Goal: Task Accomplishment & Management: Complete application form

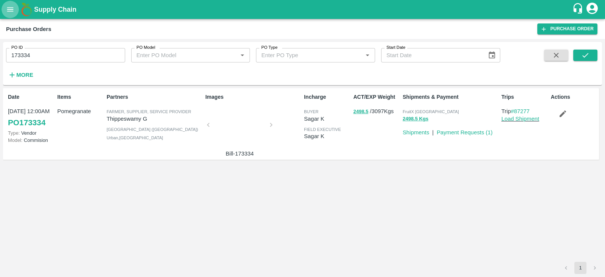
click at [7, 9] on icon "open drawer" at bounding box center [10, 9] width 8 height 8
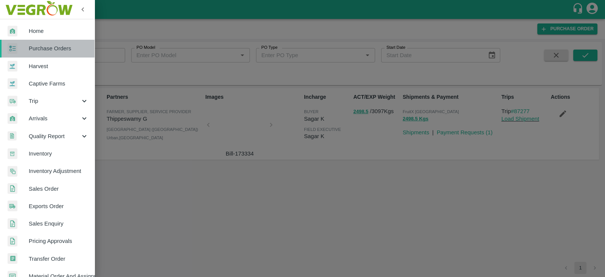
click at [55, 46] on span "Purchase Orders" at bounding box center [59, 48] width 60 height 8
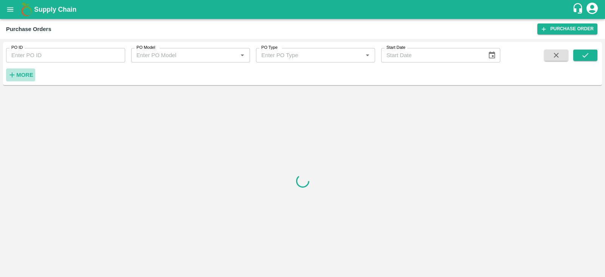
click at [20, 72] on strong "More" at bounding box center [24, 75] width 17 height 6
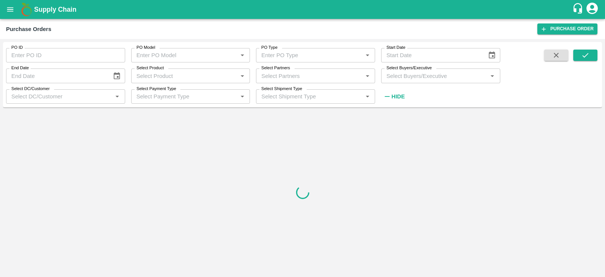
click at [421, 77] on input "Select Buyers/Executive" at bounding box center [435, 76] width 102 height 10
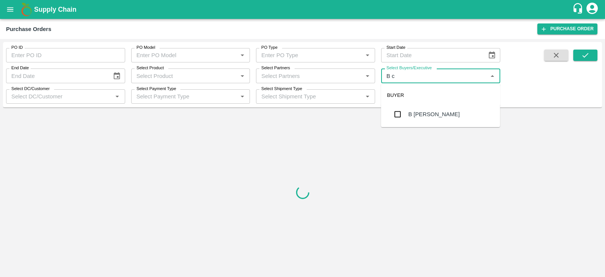
type input "B ch"
click at [401, 112] on input "checkbox" at bounding box center [397, 114] width 15 height 15
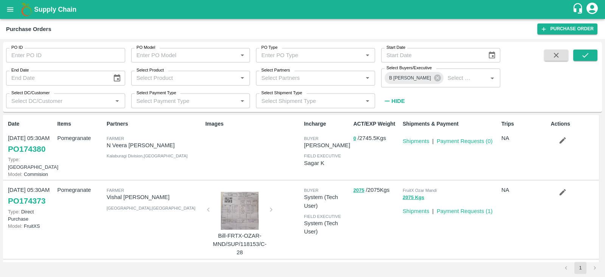
click at [561, 22] on div "Purchase Orders Purchase Order" at bounding box center [302, 29] width 605 height 20
click at [558, 25] on link "Purchase Order" at bounding box center [568, 28] width 60 height 11
click at [428, 78] on span "B [PERSON_NAME]" at bounding box center [410, 78] width 51 height 8
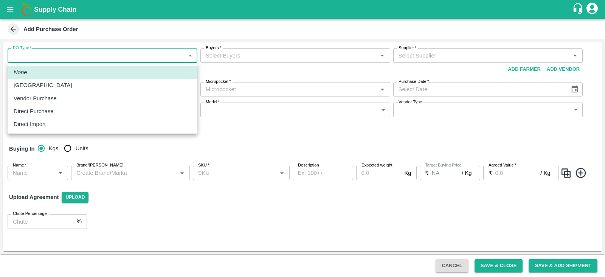
click at [70, 59] on body "Supply Chain Add Purchase Order PO Type   * ​ PO Type Buyers   * Buyers   * Sup…" at bounding box center [302, 138] width 605 height 277
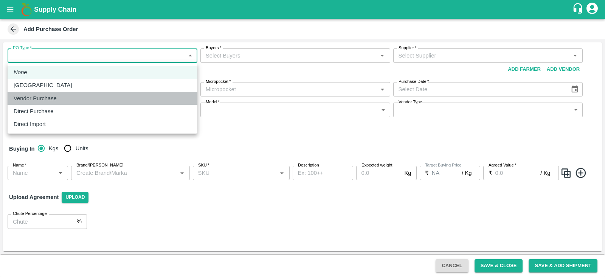
click at [55, 99] on p "Vendor Purchase" at bounding box center [35, 98] width 43 height 8
type input "2"
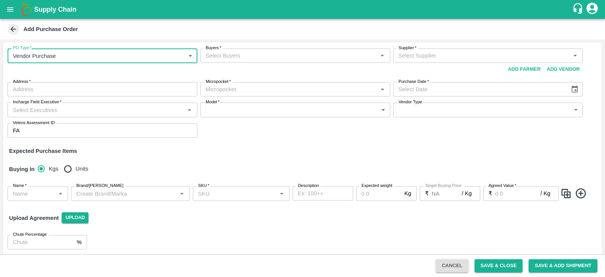
click at [263, 62] on div "Buyers   *" at bounding box center [296, 55] width 190 height 14
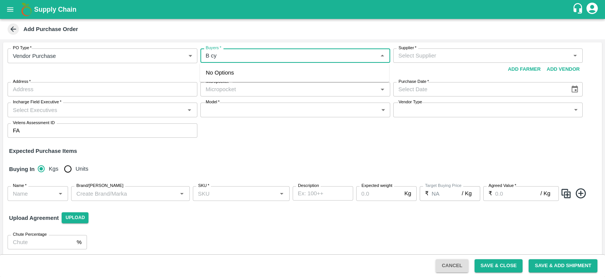
type input "B c"
click at [238, 76] on div "B [PERSON_NAME]" at bounding box center [249, 76] width 51 height 8
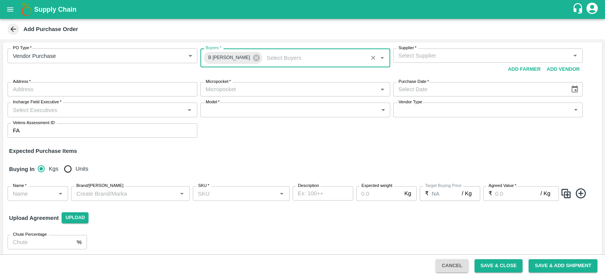
click at [407, 56] on input "Supplier   *" at bounding box center [482, 56] width 173 height 10
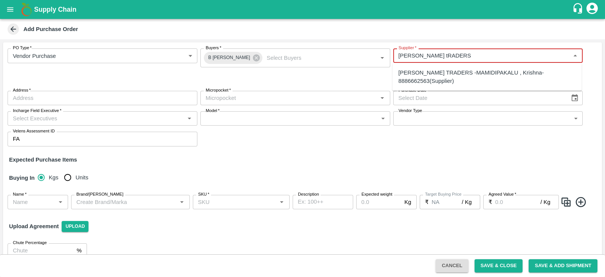
type input "VASAVI tRADERS"
click at [434, 57] on input "Supplier   *" at bounding box center [482, 56] width 173 height 10
click at [471, 75] on div "VASAVI TRADERS -MAMIDIPAKALU , Krishna-8886662563(Supplier)" at bounding box center [487, 76] width 177 height 17
type input "VASAVI TRADERS -MAMIDIPAKALU , Krishna-8886662563(Supplier)"
type input "MAMIDIPAKALU , Krishna, VIJAYAWADA, Andhra Pradesh"
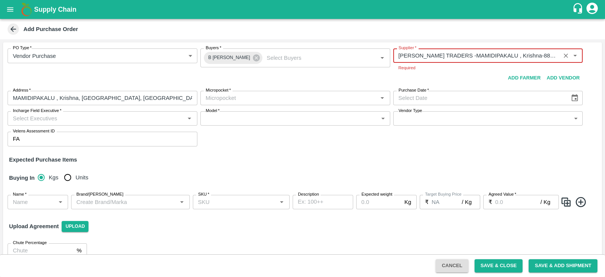
click at [241, 99] on body "Supply Chain Add Purchase Order PO Type   * Vendor Purchase 2 PO Type Buyers   …" at bounding box center [302, 138] width 605 height 277
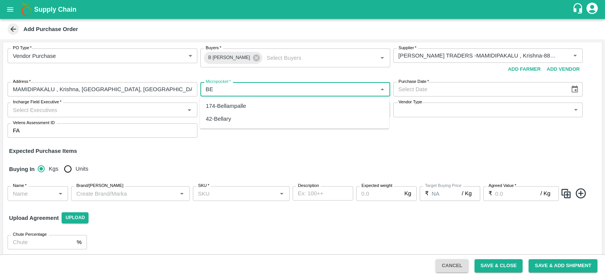
type input "B"
click at [259, 101] on div "81-Bangalore" at bounding box center [295, 106] width 190 height 13
type input "81-Bangalore"
type input "DD/MM/YYYY"
click at [485, 90] on input "DD/MM/YYYY" at bounding box center [478, 89] width 171 height 14
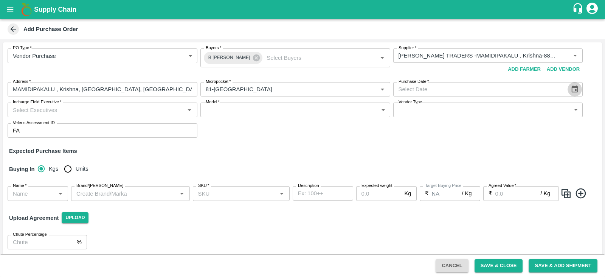
click at [571, 89] on icon "Choose date" at bounding box center [575, 89] width 8 height 8
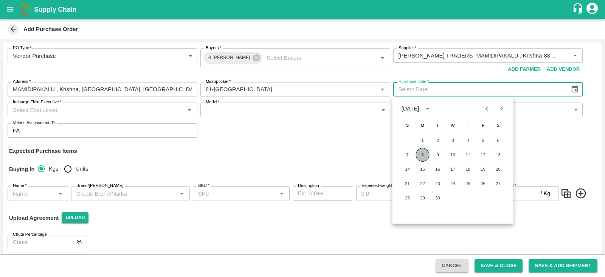
click at [424, 154] on button "8" at bounding box center [423, 155] width 14 height 14
type input "08/09/2025"
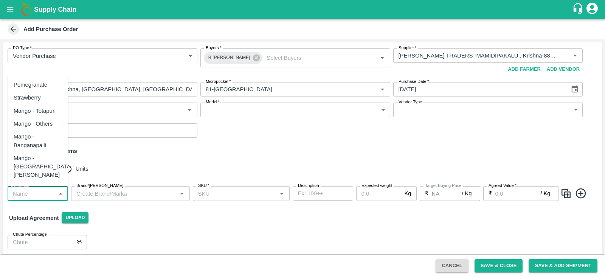
click at [47, 190] on input "Name   *" at bounding box center [32, 193] width 44 height 10
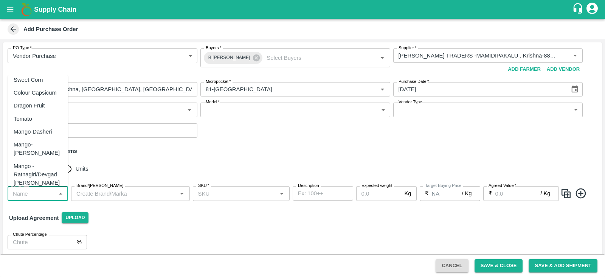
scroll to position [277, 0]
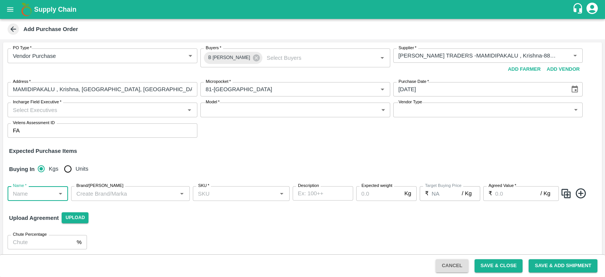
click at [36, 195] on input "Name   *" at bounding box center [32, 193] width 44 height 10
type input "c"
type input "g"
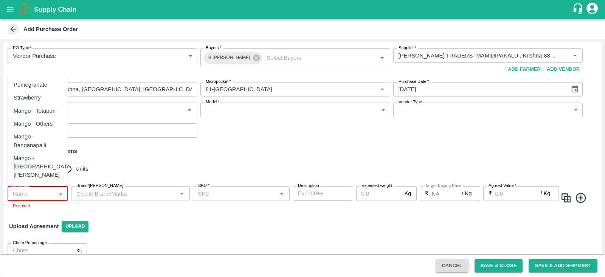
click at [51, 191] on input "Name   *" at bounding box center [32, 193] width 44 height 10
click at [39, 83] on div "Pomegranate" at bounding box center [31, 85] width 34 height 8
type input "Pomegranate"
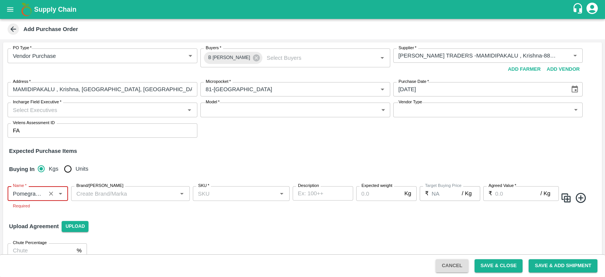
click at [138, 194] on input "Brand/Marka" at bounding box center [124, 193] width 102 height 10
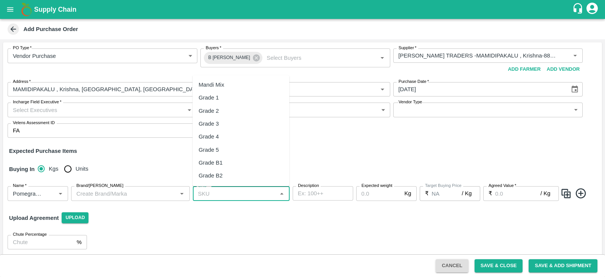
click at [233, 196] on input "SKU   *" at bounding box center [235, 193] width 80 height 10
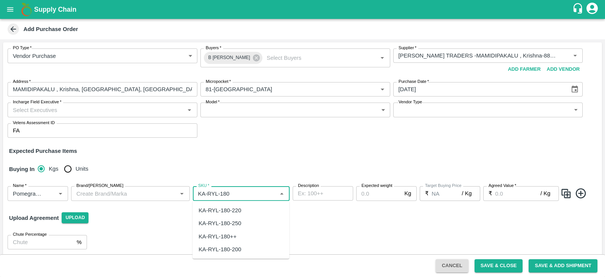
click at [229, 215] on div "KA-RYL-180-220" at bounding box center [241, 210] width 97 height 13
type input "KA-RYL-180-220"
click at [369, 194] on input "Expected weight" at bounding box center [378, 193] width 45 height 14
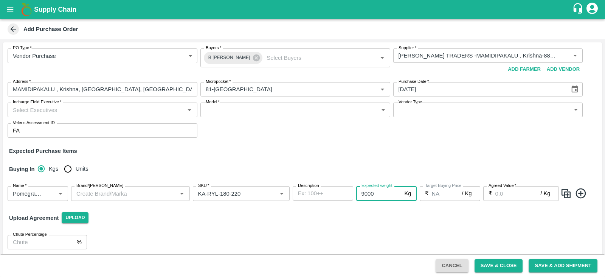
type input "9000"
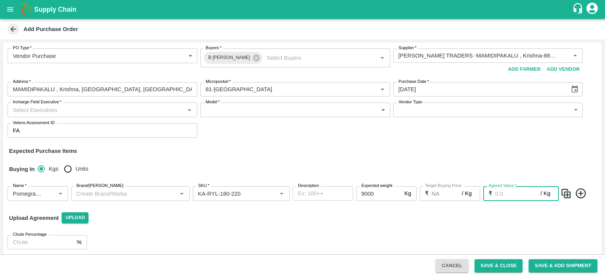
click at [499, 194] on input "Agreed Value   *" at bounding box center [518, 193] width 45 height 14
type input "1200"
click at [398, 218] on div "Upload Agreement Upload" at bounding box center [302, 218] width 599 height 22
click at [502, 264] on button "Save & Close" at bounding box center [499, 265] width 48 height 13
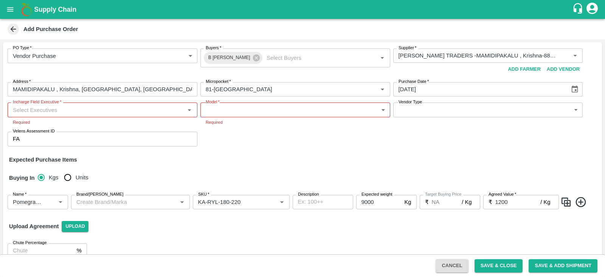
click at [44, 107] on input "Incharge Field Executive   *" at bounding box center [96, 110] width 173 height 10
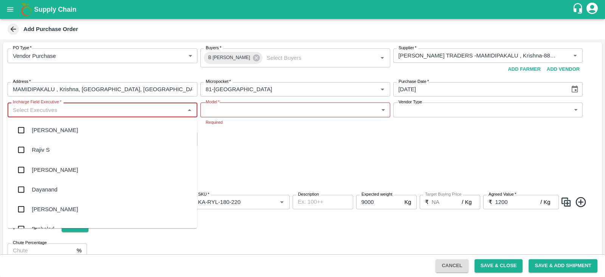
type input "M"
type input "UKU"
type input "S"
type input "aga"
type input "r"
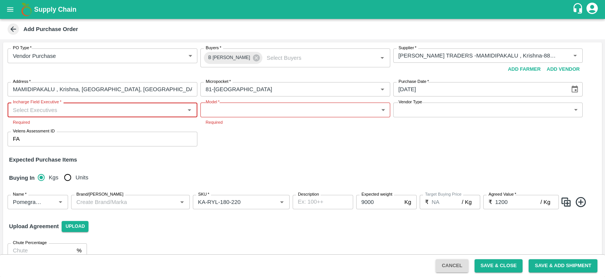
click at [56, 113] on input "Incharge Field Executive   *" at bounding box center [96, 110] width 173 height 10
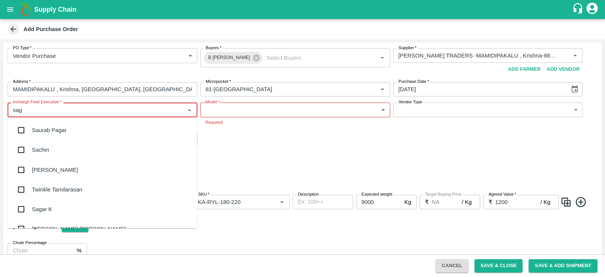
type input "saga"
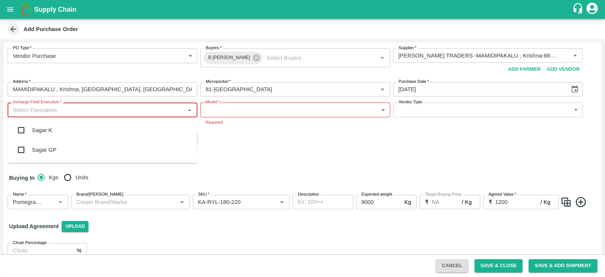
type input "r"
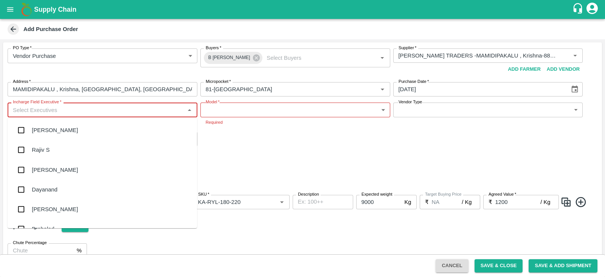
type input "s"
type input "gar"
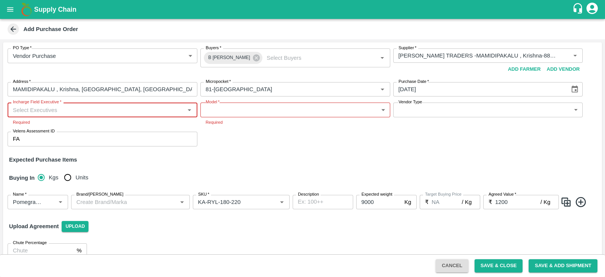
click at [41, 110] on input "Incharge Field Executive   *" at bounding box center [96, 110] width 173 height 10
type input "s"
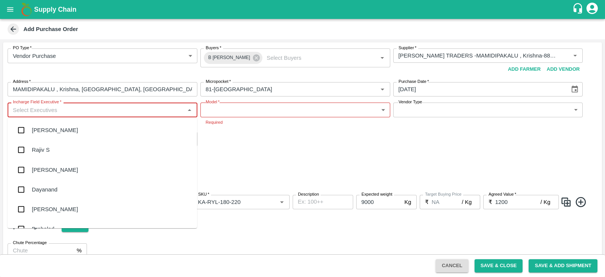
type input "a"
type input "s"
type input "a"
type input "s"
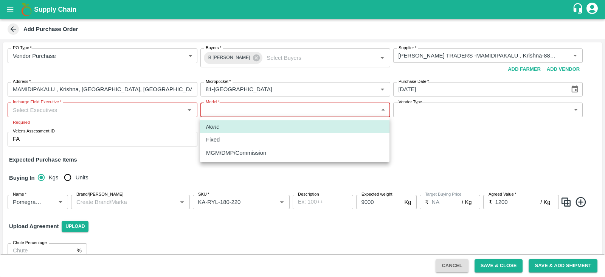
click at [253, 110] on body "Supply Chain Add Purchase Order PO Type   * Vendor Purchase 2 PO Type Buyers   …" at bounding box center [302, 138] width 605 height 277
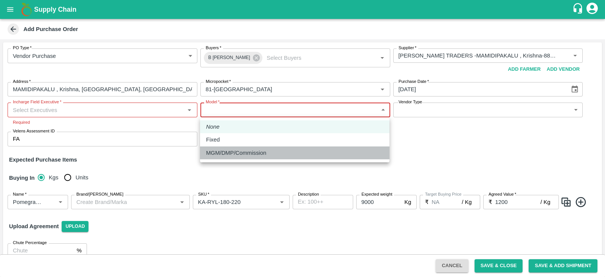
click at [223, 150] on p "MGM/DMP/Commission" at bounding box center [236, 153] width 60 height 8
type input "Commision"
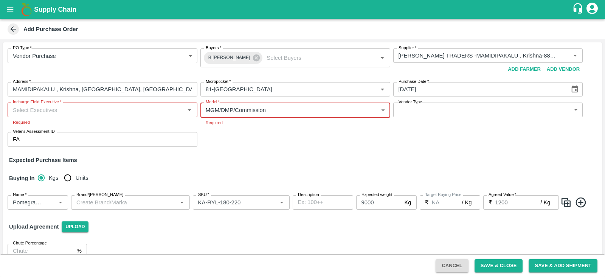
click at [157, 107] on input "Incharge Field Executive   *" at bounding box center [96, 110] width 173 height 10
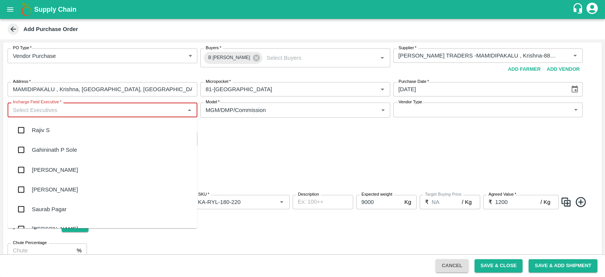
type input "s"
type input "aga"
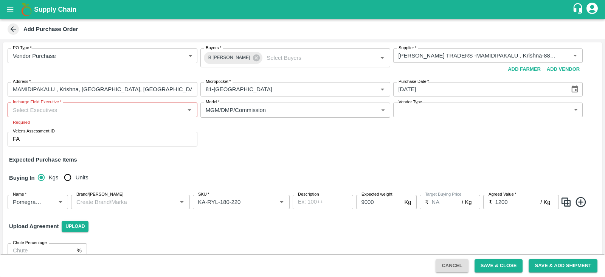
click at [275, 142] on div "PO Type   * Vendor Purchase 2 PO Type Buyers   * B Chandra Sekhar Buyers   * Su…" at bounding box center [302, 97] width 599 height 110
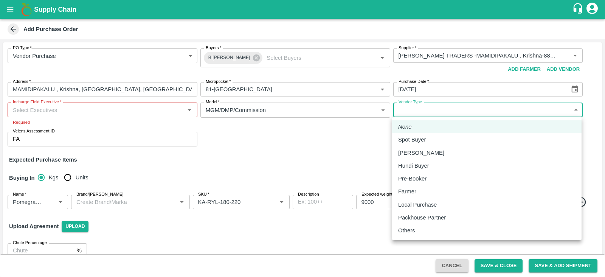
click at [451, 110] on body "Supply Chain Add Purchase Order PO Type   * Vendor Purchase 2 PO Type Buyers   …" at bounding box center [302, 138] width 605 height 277
click at [95, 107] on div at bounding box center [302, 138] width 605 height 277
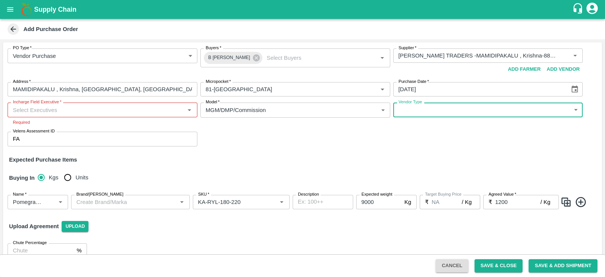
click at [89, 112] on input "Incharge Field Executive   *" at bounding box center [96, 110] width 173 height 10
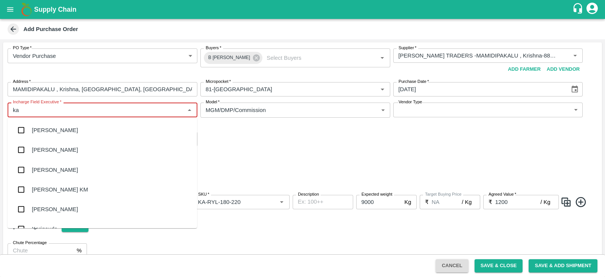
type input "kau"
type input "k"
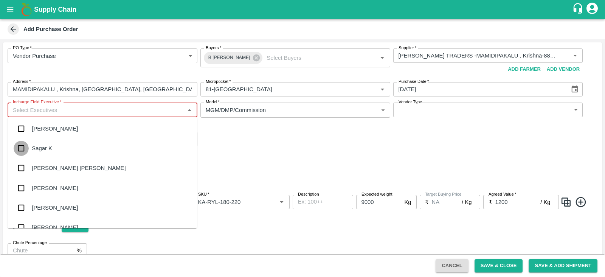
click at [21, 149] on input "checkbox" at bounding box center [21, 148] width 15 height 15
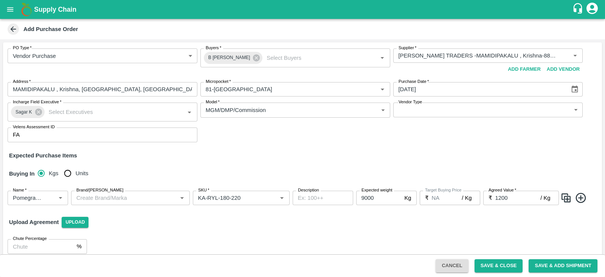
click at [264, 132] on div "PO Type   * Vendor Purchase 2 PO Type Buyers   * B Chandra Sekhar Buyers   * Su…" at bounding box center [302, 95] width 599 height 106
click at [492, 265] on button "Save & Close" at bounding box center [499, 265] width 48 height 13
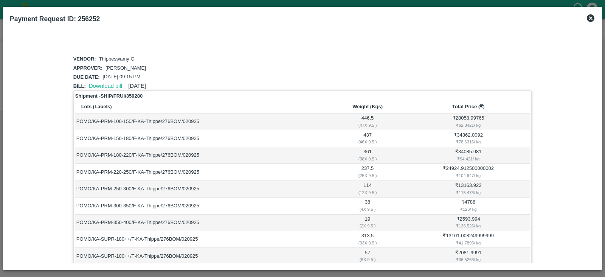
click at [587, 16] on icon at bounding box center [590, 18] width 9 height 9
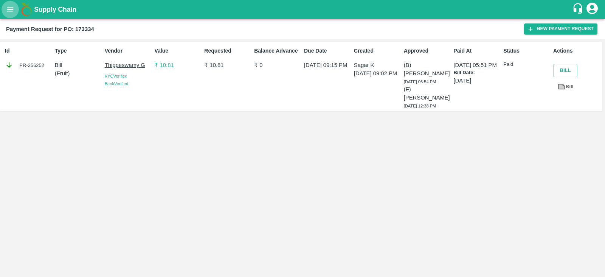
click at [4, 12] on button "open drawer" at bounding box center [10, 9] width 17 height 17
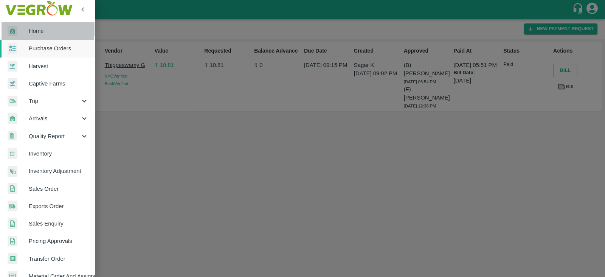
click at [45, 29] on span "Home" at bounding box center [59, 31] width 60 height 8
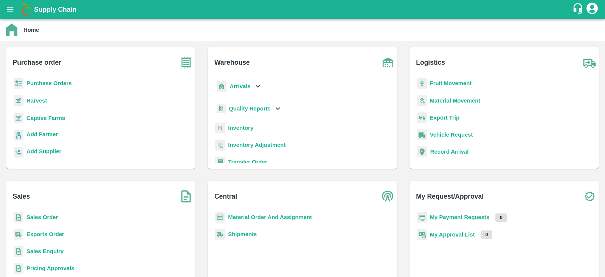
click at [47, 151] on b "Add Supplier" at bounding box center [43, 151] width 35 height 6
click at [64, 84] on b "Purchase Orders" at bounding box center [48, 83] width 45 height 6
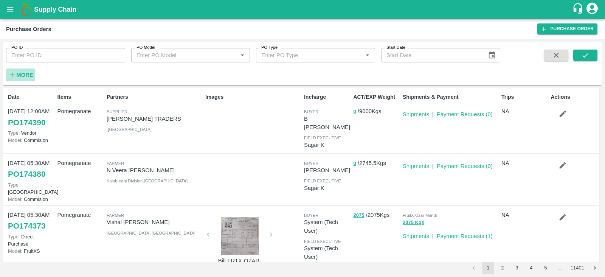
click at [15, 75] on icon "button" at bounding box center [12, 75] width 8 height 8
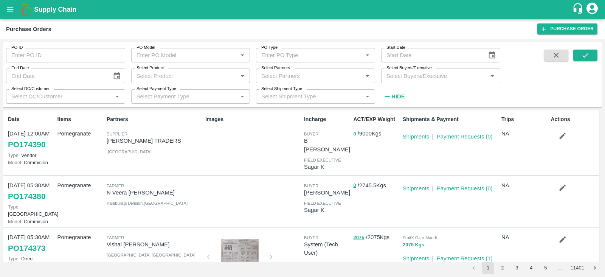
click at [404, 75] on input "Select Buyers/Executive" at bounding box center [435, 76] width 102 height 10
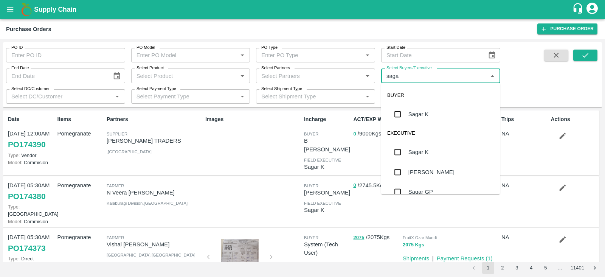
type input "sagar"
click at [397, 113] on input "checkbox" at bounding box center [397, 114] width 15 height 15
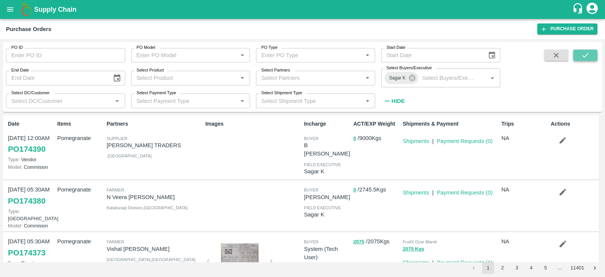
click at [586, 55] on icon "submit" at bounding box center [586, 55] width 6 height 5
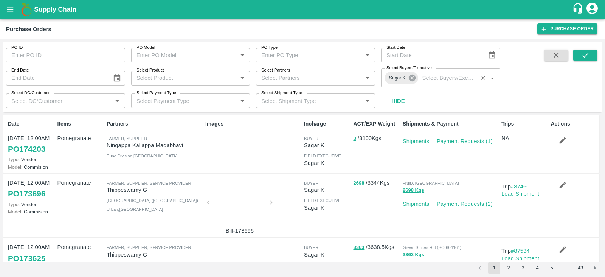
click at [410, 78] on icon at bounding box center [412, 78] width 7 height 7
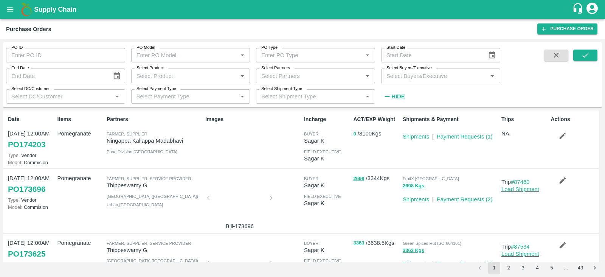
click at [397, 78] on input "Select Buyers/Executive" at bounding box center [435, 76] width 102 height 10
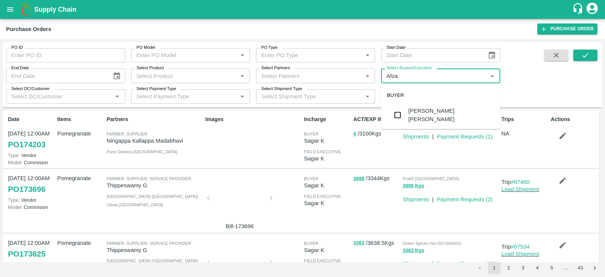
type input "Afzal"
click at [398, 112] on input "checkbox" at bounding box center [397, 114] width 15 height 15
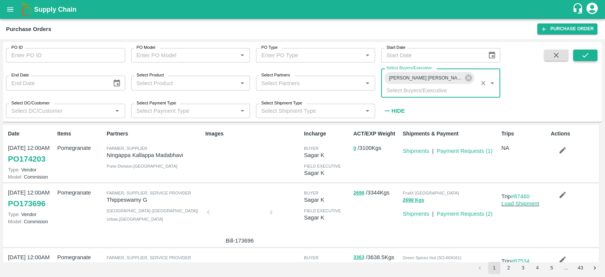
click at [581, 54] on button "submit" at bounding box center [586, 55] width 24 height 11
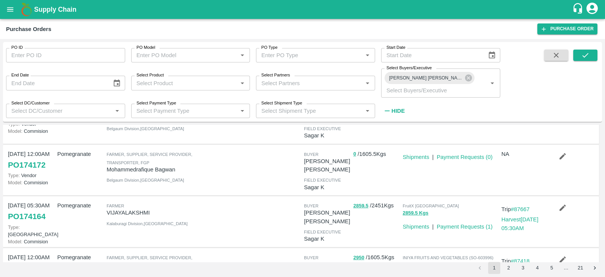
scroll to position [44, 0]
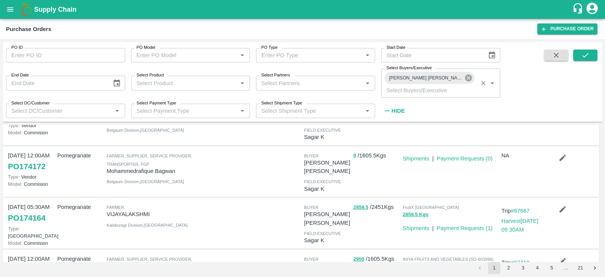
click at [465, 79] on icon at bounding box center [468, 78] width 7 height 7
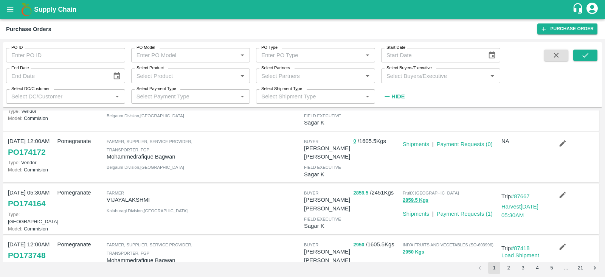
click at [418, 75] on input "Select Buyers/Executive" at bounding box center [435, 76] width 102 height 10
type input "H"
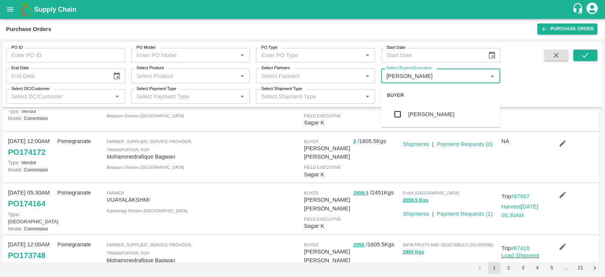
type input "padol"
click at [400, 113] on input "checkbox" at bounding box center [397, 114] width 15 height 15
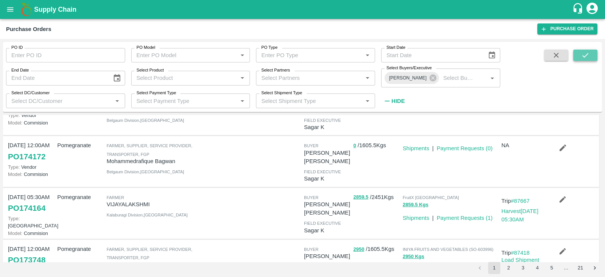
click at [584, 54] on icon "submit" at bounding box center [586, 55] width 8 height 8
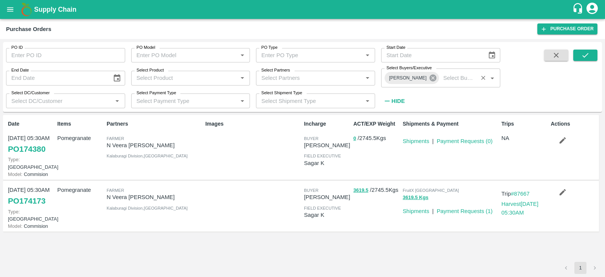
click at [437, 78] on icon at bounding box center [433, 78] width 8 height 8
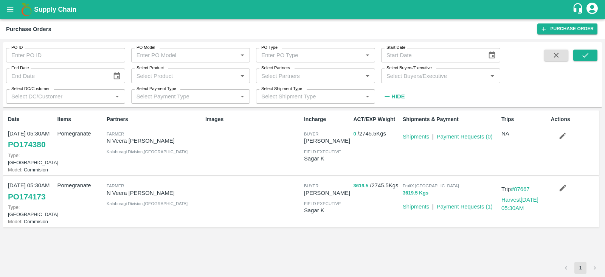
click at [429, 76] on input "Select Buyers/Executive" at bounding box center [435, 76] width 102 height 10
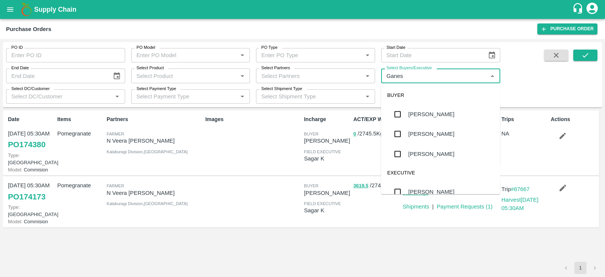
type input "Ganesh"
click at [400, 136] on input "checkbox" at bounding box center [397, 133] width 15 height 15
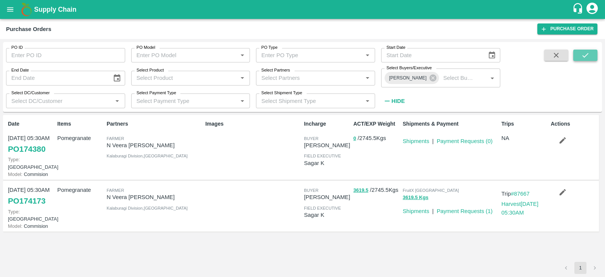
click at [585, 55] on icon "submit" at bounding box center [586, 55] width 8 height 8
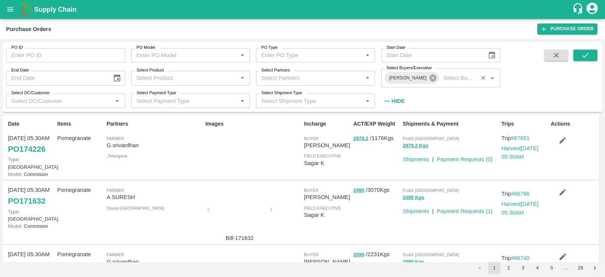
click at [433, 81] on icon at bounding box center [433, 78] width 7 height 7
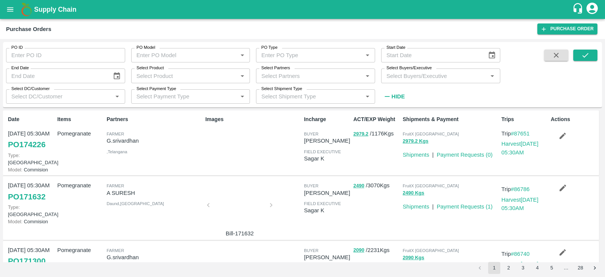
click at [429, 80] on input "Select Buyers/Executive" at bounding box center [435, 76] width 102 height 10
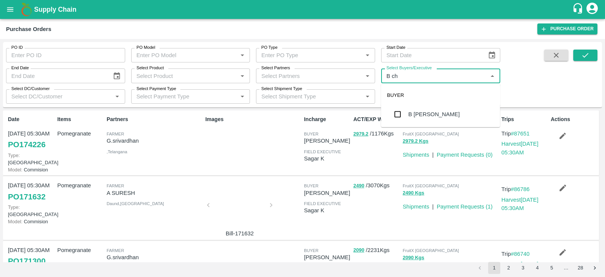
type input "B cha"
click at [393, 107] on input "checkbox" at bounding box center [397, 114] width 15 height 15
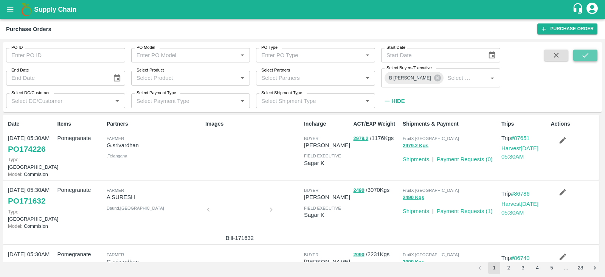
click at [577, 52] on button "submit" at bounding box center [586, 55] width 24 height 11
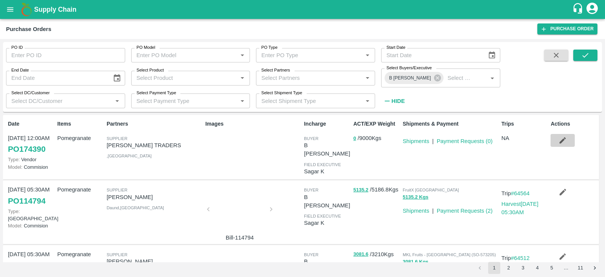
click at [559, 142] on icon "button" at bounding box center [563, 140] width 8 height 8
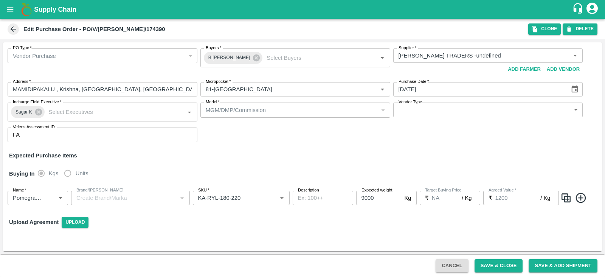
click at [569, 199] on img at bounding box center [566, 198] width 11 height 12
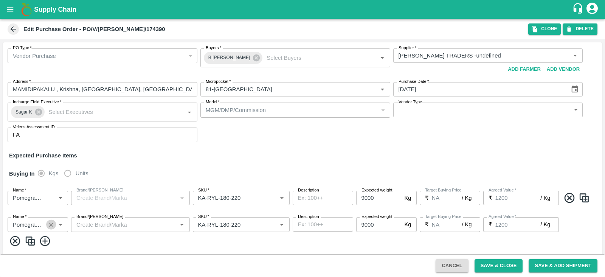
click at [53, 227] on icon "Clear" at bounding box center [51, 224] width 7 height 7
click at [35, 222] on input "Name   *" at bounding box center [32, 224] width 44 height 10
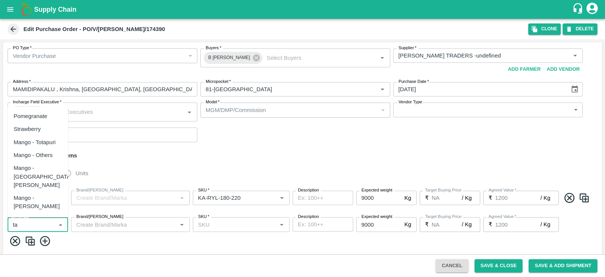
type input "t"
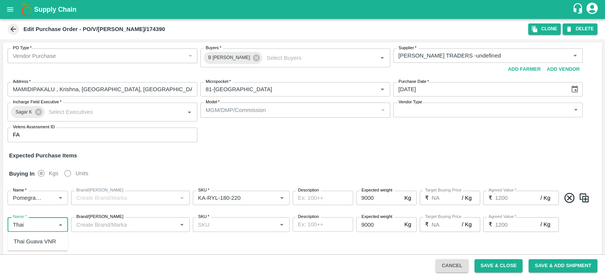
click at [44, 239] on div "Thai Guava VNR" at bounding box center [35, 241] width 42 height 8
type input "Thai Guava VNR"
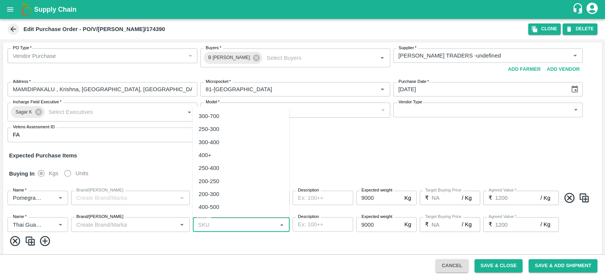
click at [235, 227] on input "SKU   *" at bounding box center [235, 224] width 80 height 10
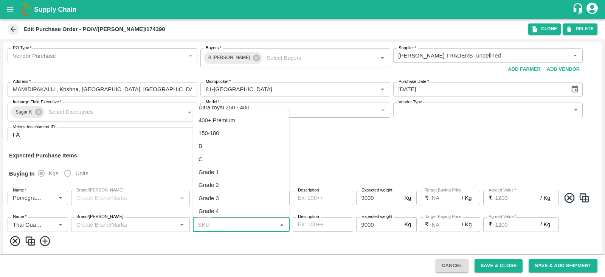
click at [218, 171] on div "Grade 1" at bounding box center [209, 172] width 20 height 8
type input "Grade 1"
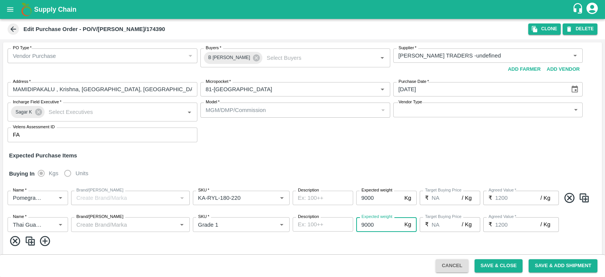
click at [365, 224] on input "9000" at bounding box center [378, 224] width 45 height 14
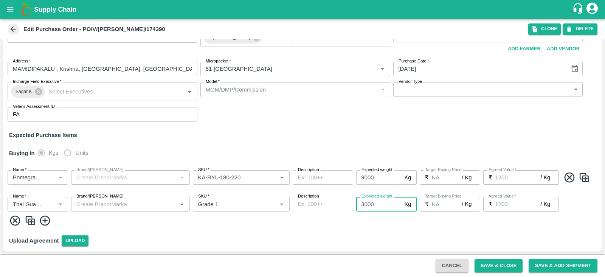
type input "3000"
click at [32, 226] on img at bounding box center [30, 221] width 11 height 12
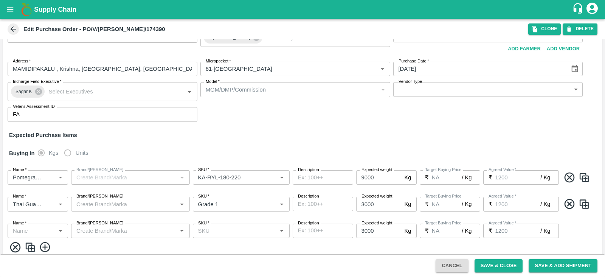
type input "Thai Guava VNR"
type input "Grade 1"
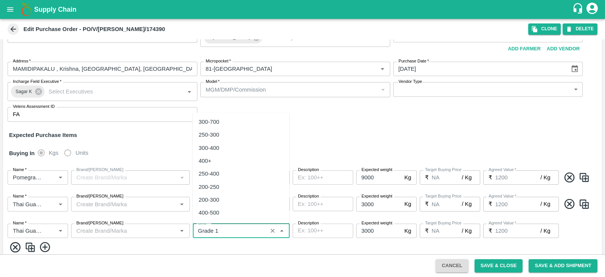
click at [236, 230] on input "SKU   *" at bounding box center [230, 231] width 70 height 10
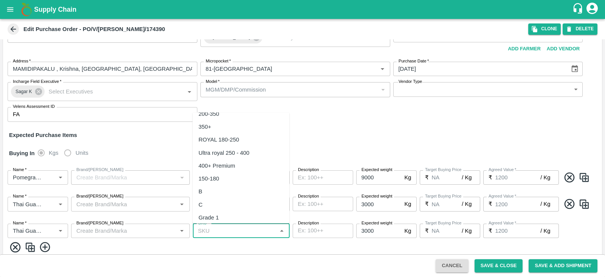
scroll to position [0, 0]
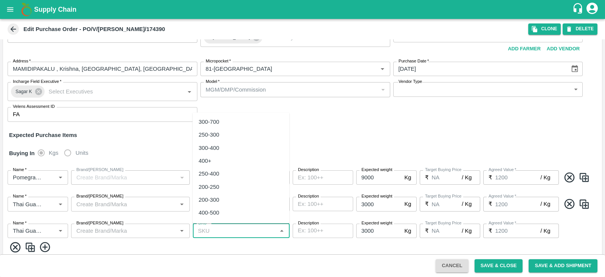
type input "2"
click at [217, 134] on div "Grade 2" at bounding box center [209, 132] width 20 height 8
type input "Grade 2"
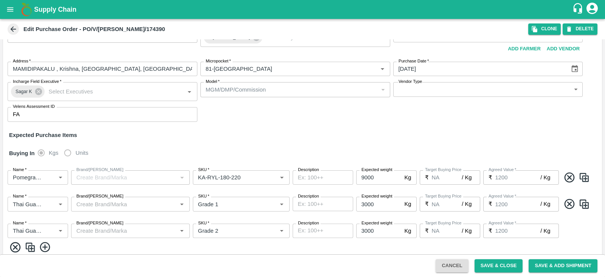
click at [585, 176] on img at bounding box center [584, 177] width 11 height 12
type input "9000"
type input "Pomegranate"
type input "KA-RYL-180-220"
type input "Grade 1"
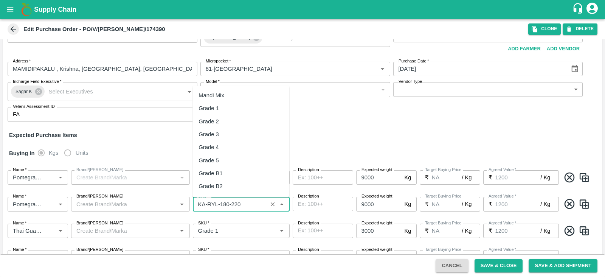
click at [242, 204] on input "SKU   *" at bounding box center [230, 204] width 70 height 10
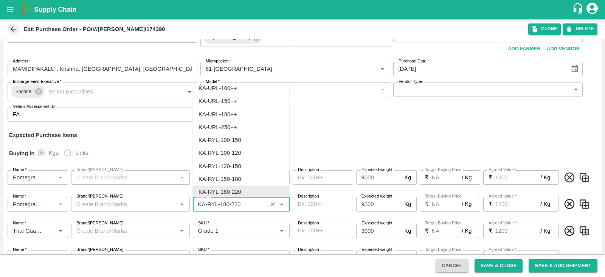
click at [242, 204] on input "SKU   *" at bounding box center [230, 204] width 70 height 10
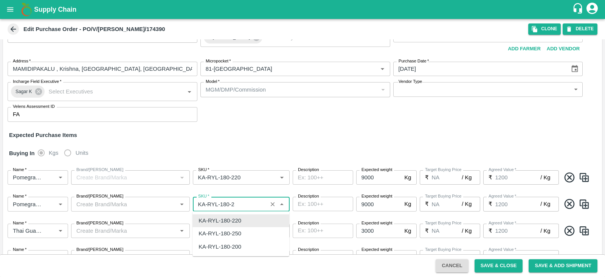
scroll to position [0, 0]
click at [238, 220] on div "KA-RYL-150-200" at bounding box center [220, 220] width 43 height 8
type input "KA-RYL-150-200"
click at [250, 179] on input "SKU   *" at bounding box center [230, 178] width 70 height 10
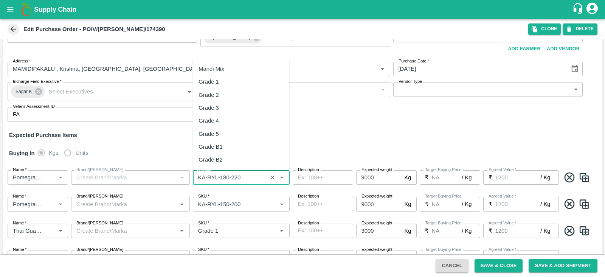
scroll to position [1706, 0]
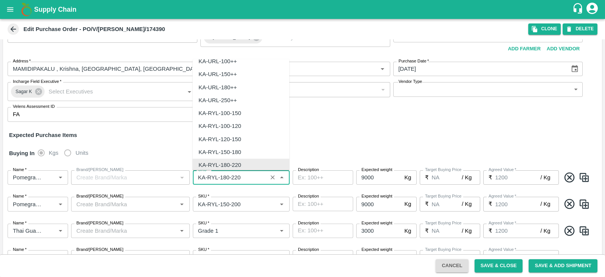
click at [250, 179] on input "SKU   *" at bounding box center [230, 178] width 70 height 10
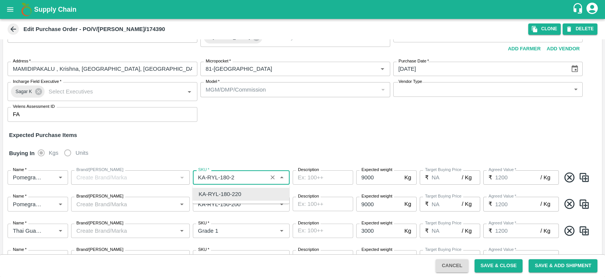
scroll to position [0, 0]
click at [252, 189] on div "KA-RYL-100-150" at bounding box center [241, 194] width 97 height 13
type input "KA-RYL-100-150"
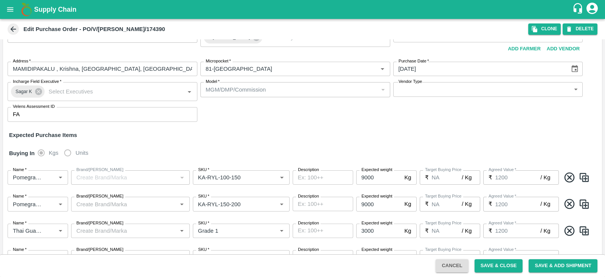
click at [585, 204] on img at bounding box center [584, 204] width 11 height 12
type input "9000"
type input "Pomegranate"
type input "KA-RYL-150-200"
type input "Grade 1"
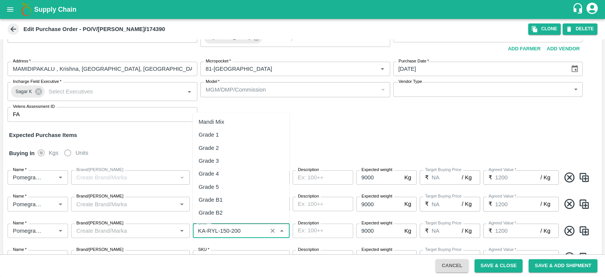
click at [256, 229] on input "SKU   *" at bounding box center [230, 231] width 70 height 10
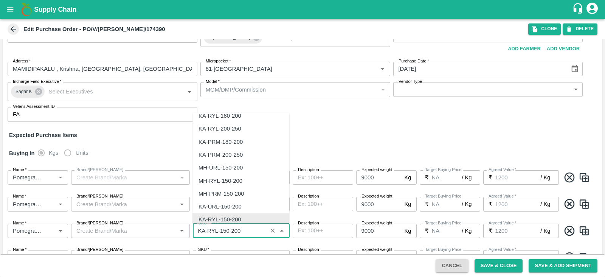
click at [249, 230] on input "SKU   *" at bounding box center [230, 231] width 70 height 10
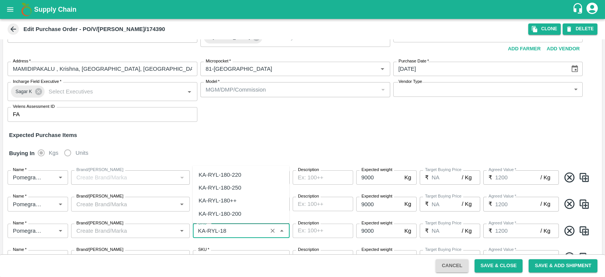
scroll to position [0, 0]
click at [229, 249] on div "KA-RYL-180-220" at bounding box center [220, 247] width 43 height 8
type input "KA-RYL-180-220"
click at [248, 205] on input "SKU   *" at bounding box center [230, 204] width 70 height 10
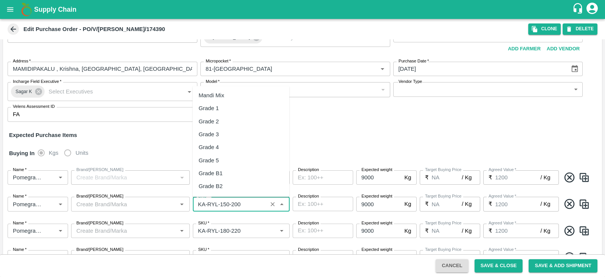
scroll to position [3093, 0]
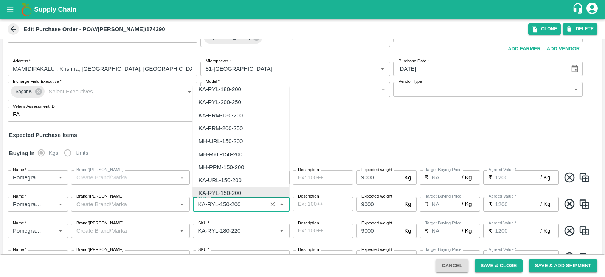
click at [248, 205] on input "SKU   *" at bounding box center [230, 204] width 70 height 10
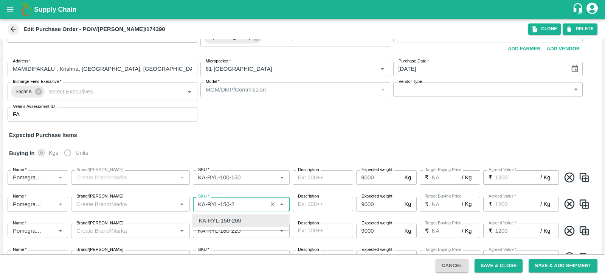
scroll to position [0, 0]
click at [239, 219] on div "KA-RYL-150-180" at bounding box center [220, 220] width 43 height 8
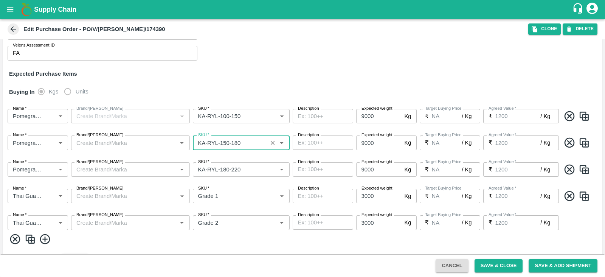
type input "KA-RYL-150-180"
click at [585, 173] on img at bounding box center [584, 169] width 11 height 12
type input "9000"
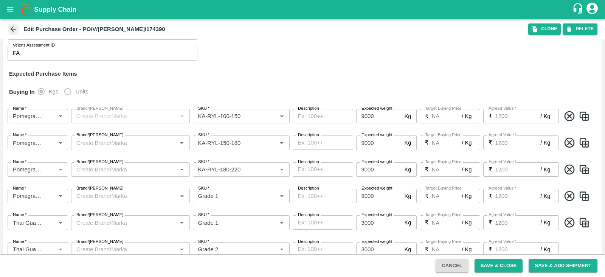
type input "Pomegranate"
type input "KA-RYL-180-220"
type input "Grade 1"
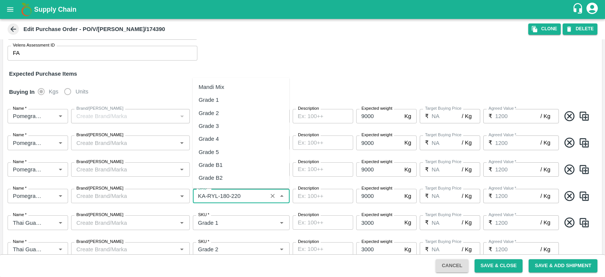
click at [253, 194] on input "SKU   *" at bounding box center [230, 196] width 70 height 10
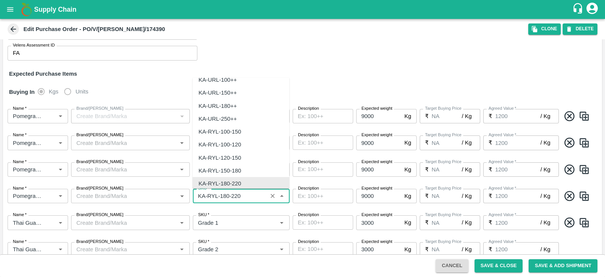
click at [253, 194] on input "SKU   *" at bounding box center [230, 196] width 70 height 10
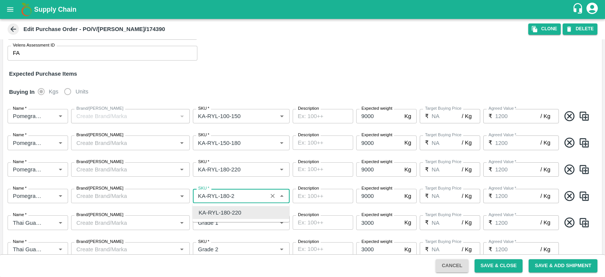
scroll to position [0, 0]
type input "KA-RYL-180-220"
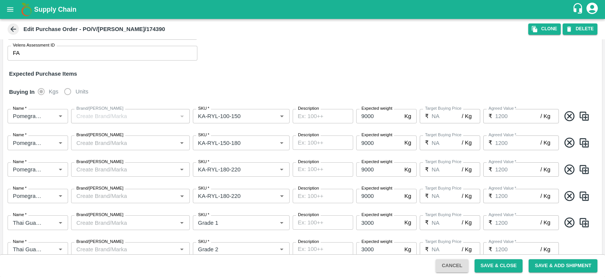
click at [585, 196] on img at bounding box center [584, 196] width 11 height 12
type input "9000"
type input "Pomegranate"
type input "KA-RYL-180-220"
type input "Grade 1"
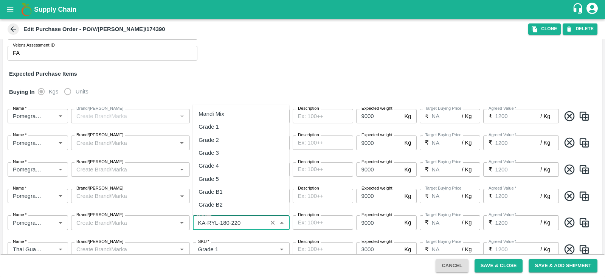
click at [246, 223] on input "SKU   *" at bounding box center [230, 223] width 70 height 10
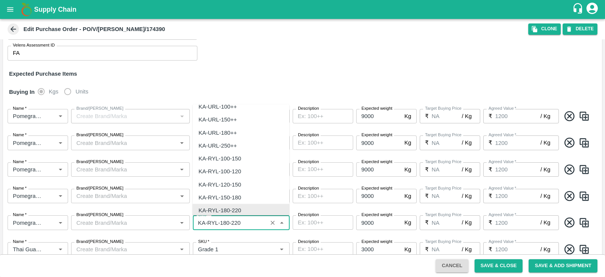
click at [246, 223] on input "SKU   *" at bounding box center [230, 223] width 70 height 10
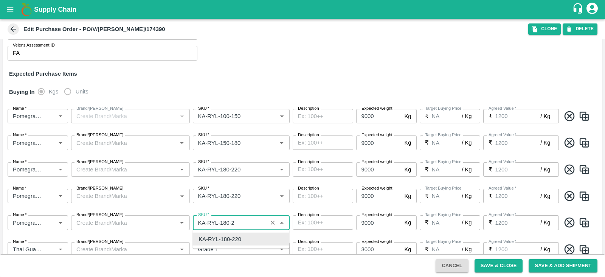
scroll to position [0, 0]
click at [236, 237] on div "KA-RYL-250-300" at bounding box center [220, 239] width 43 height 8
type input "KA-RYL-250-300"
click at [253, 194] on input "SKU   *" at bounding box center [230, 196] width 70 height 10
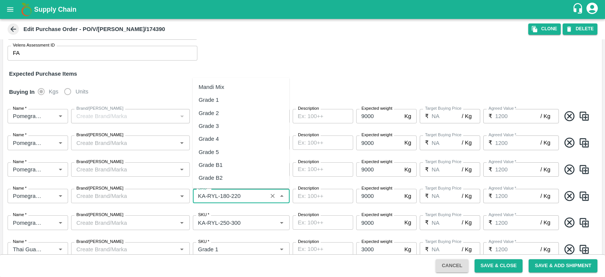
scroll to position [1706, 0]
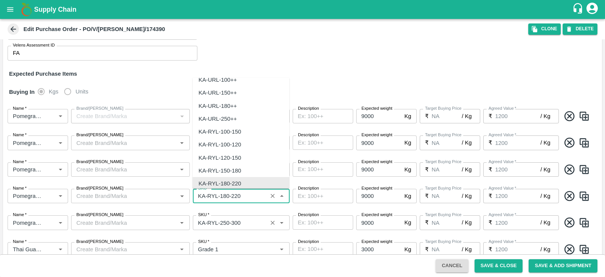
click at [248, 220] on input "SKU   *" at bounding box center [230, 223] width 70 height 10
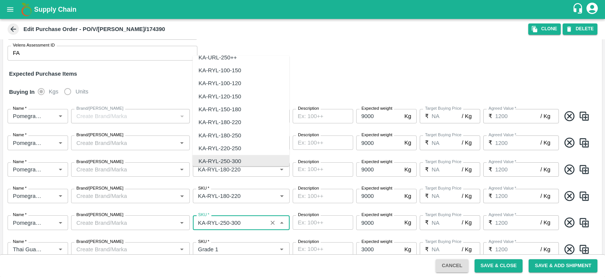
scroll to position [131, 0]
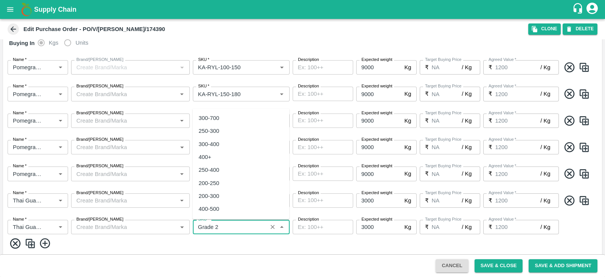
click at [229, 227] on input "SKU   *" at bounding box center [230, 227] width 70 height 10
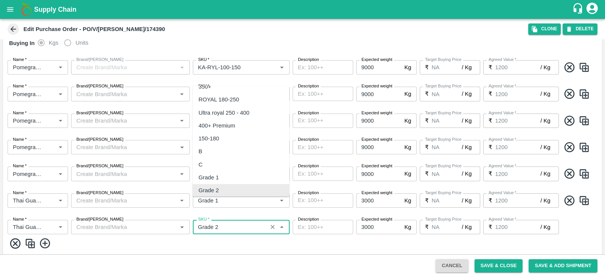
scroll to position [153, 0]
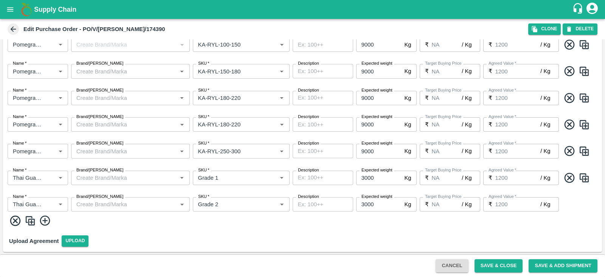
click at [31, 218] on img at bounding box center [30, 221] width 11 height 12
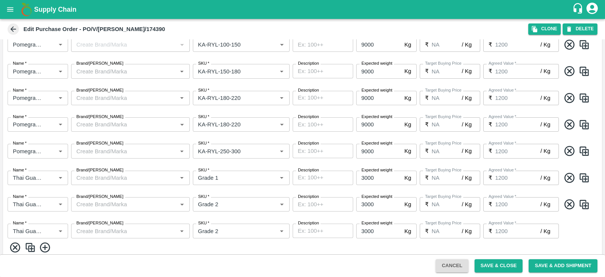
scroll to position [180, 0]
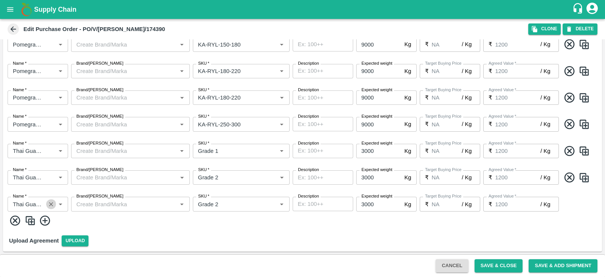
click at [51, 205] on icon "Clear" at bounding box center [51, 204] width 7 height 7
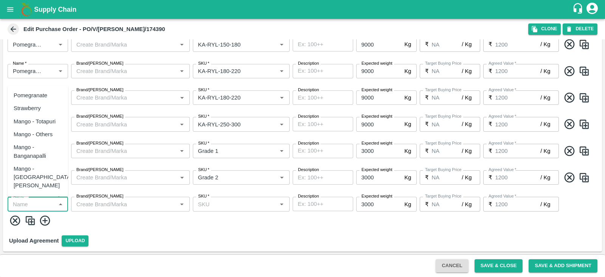
click at [38, 204] on input "Name   *" at bounding box center [32, 204] width 44 height 10
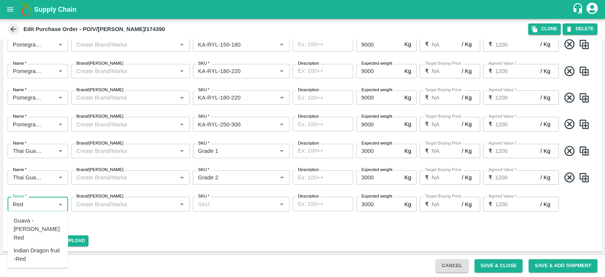
click at [37, 246] on div "Indian Dragon fruit -Red" at bounding box center [38, 254] width 48 height 17
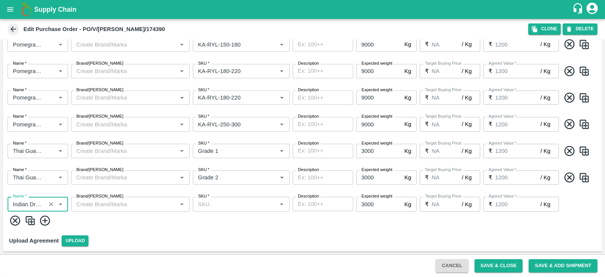
type input "Indian Dragon fruit -Red"
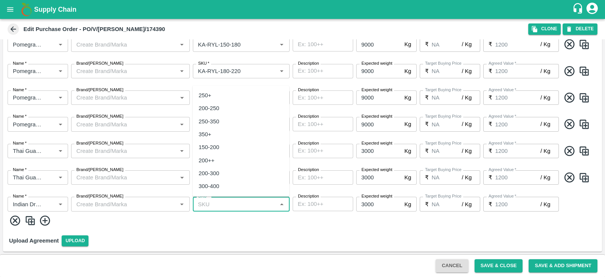
click at [229, 205] on input "SKU   *" at bounding box center [235, 204] width 80 height 10
click at [211, 125] on div "200++" at bounding box center [207, 127] width 16 height 8
type input "200++"
click at [235, 199] on input "SKU   *" at bounding box center [230, 204] width 70 height 10
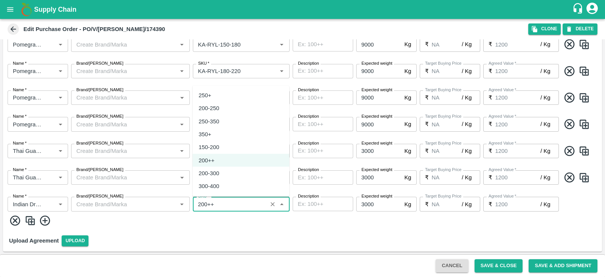
scroll to position [64, 0]
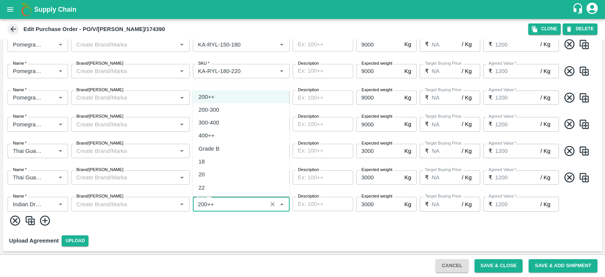
click at [272, 233] on div "Upload Agreement Upload" at bounding box center [302, 241] width 599 height 22
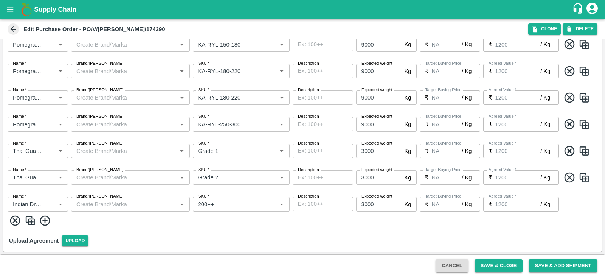
click at [30, 219] on img at bounding box center [30, 221] width 11 height 12
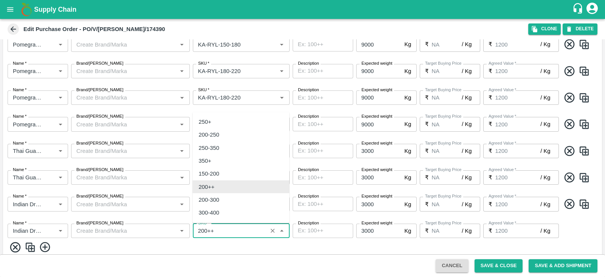
click at [216, 226] on input "SKU   *" at bounding box center [230, 231] width 70 height 10
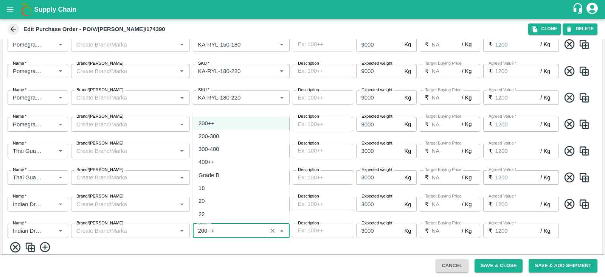
drag, startPoint x: 205, startPoint y: 167, endPoint x: 209, endPoint y: 173, distance: 7.3
click at [209, 173] on ul "250+ 200-250 250-350 350+ 150-200 200++ 200-300 300-400 400++ Grade B 18 20 22" at bounding box center [241, 167] width 97 height 111
click at [209, 173] on div "Grade B" at bounding box center [209, 175] width 21 height 8
type input "Grade B"
click at [310, 207] on textarea "Description" at bounding box center [323, 204] width 50 height 8
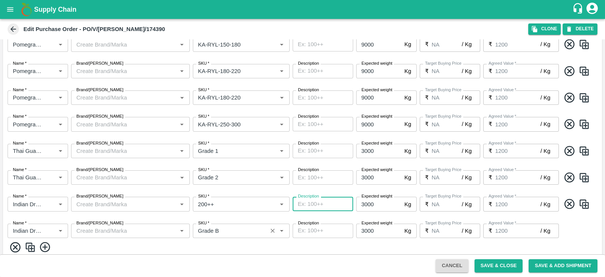
click at [224, 226] on input "SKU   *" at bounding box center [230, 231] width 70 height 10
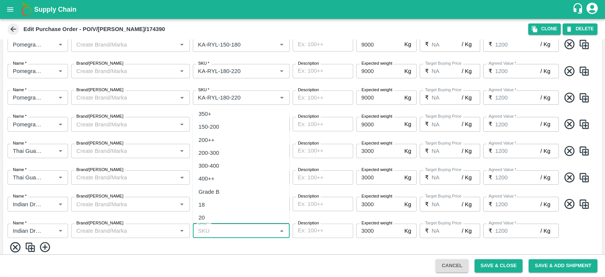
scroll to position [47, 0]
click at [210, 182] on div "400++" at bounding box center [241, 178] width 97 height 13
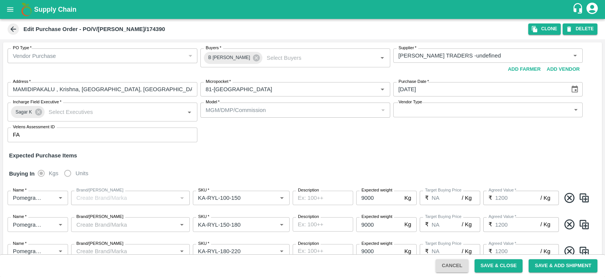
scroll to position [157, 0]
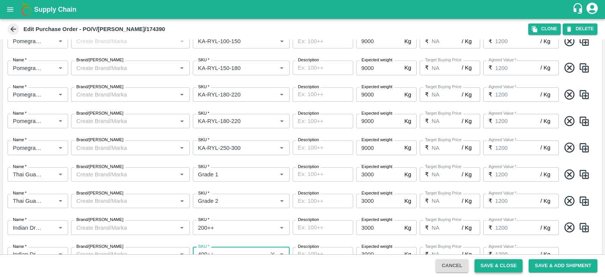
type input "400++"
click at [490, 267] on button "Save & Close" at bounding box center [499, 265] width 48 height 13
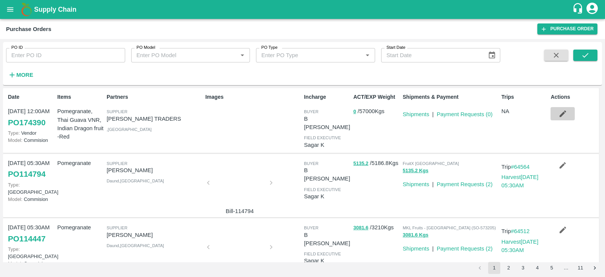
click at [559, 112] on icon "button" at bounding box center [563, 113] width 8 height 8
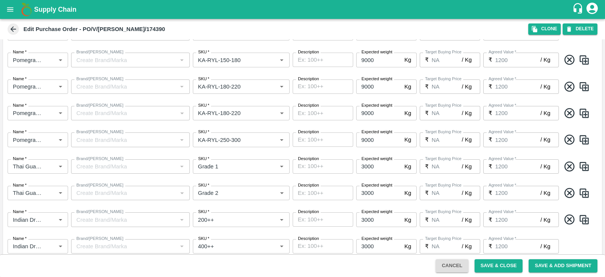
scroll to position [102, 0]
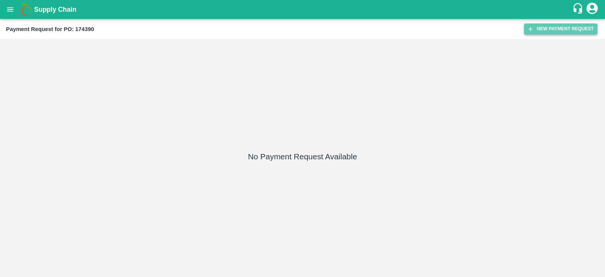
click at [568, 24] on button "New Payment Request" at bounding box center [560, 28] width 73 height 11
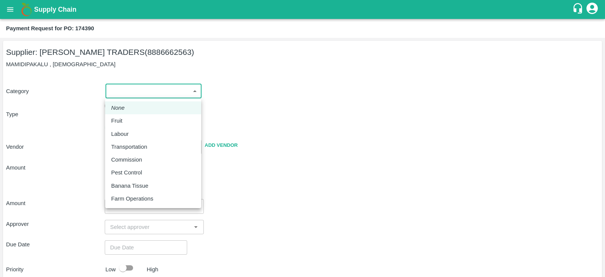
click at [125, 90] on body "Supply Chain Payment Request for PO: 174390 Supplier: [PERSON_NAME] TRADERS (88…" at bounding box center [302, 138] width 605 height 277
click at [126, 120] on div "Fruit" at bounding box center [118, 121] width 15 height 8
type input "1"
type input "[PERSON_NAME] TRADERS - 8886662563(Supplier)"
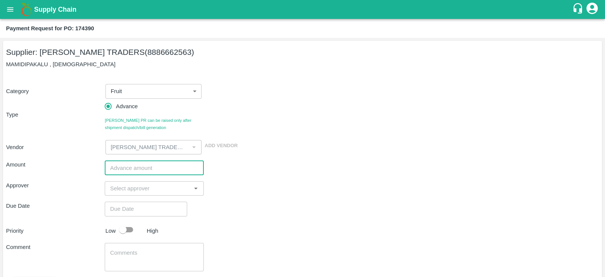
click at [131, 171] on input "number" at bounding box center [154, 167] width 99 height 14
type input "1600000"
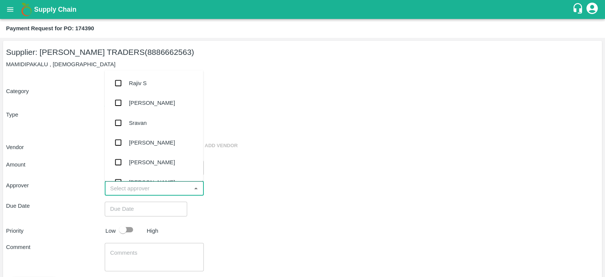
click at [131, 188] on input "input" at bounding box center [148, 188] width 82 height 10
type input "V"
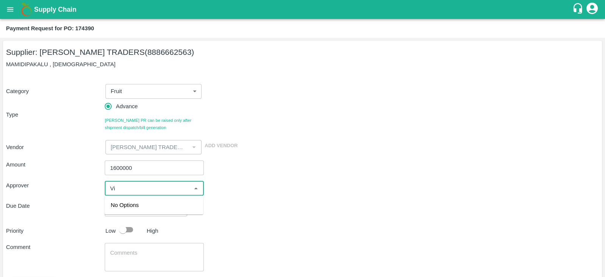
type input "V"
type input "M"
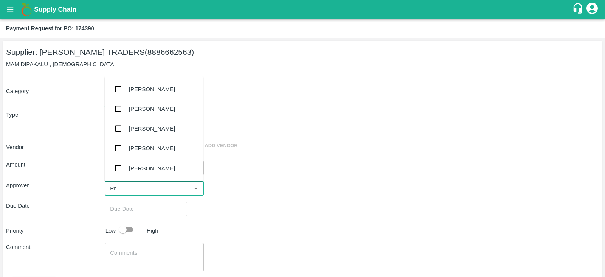
type input "P"
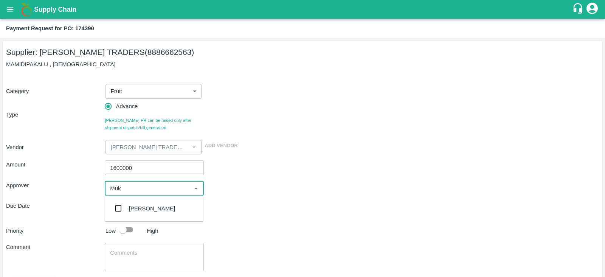
type input "Muku"
click at [130, 215] on div "[PERSON_NAME]" at bounding box center [154, 209] width 99 height 20
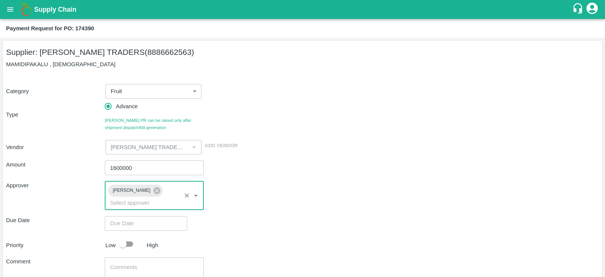
type input "DD/MM/YYYY hh:mm aa"
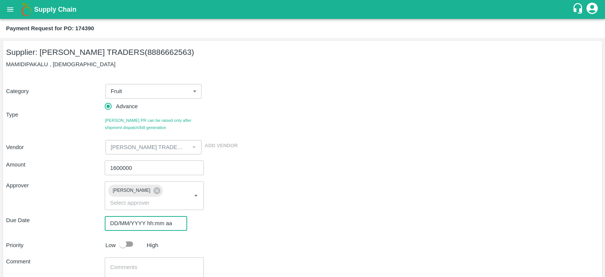
click at [151, 216] on input "DD/MM/YYYY hh:mm aa" at bounding box center [143, 223] width 77 height 14
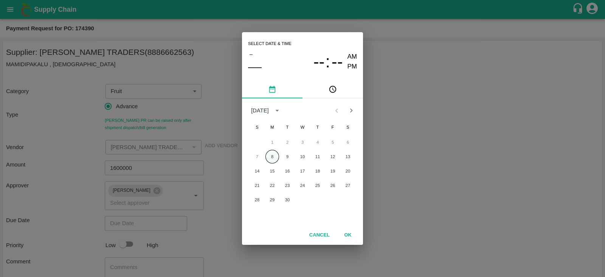
click at [274, 160] on button "8" at bounding box center [273, 157] width 14 height 14
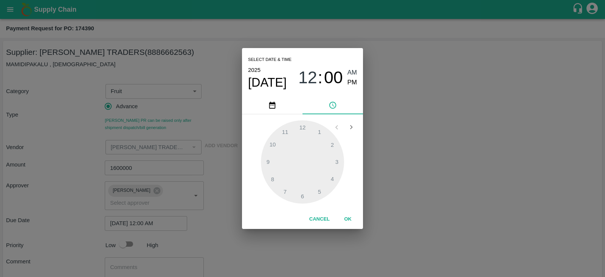
click at [339, 158] on div at bounding box center [302, 161] width 83 height 83
click at [350, 84] on span "PM" at bounding box center [353, 83] width 10 height 10
click at [337, 158] on div at bounding box center [302, 161] width 83 height 83
click at [286, 135] on div at bounding box center [302, 161] width 83 height 83
type input "[DATE] 03:55 PM"
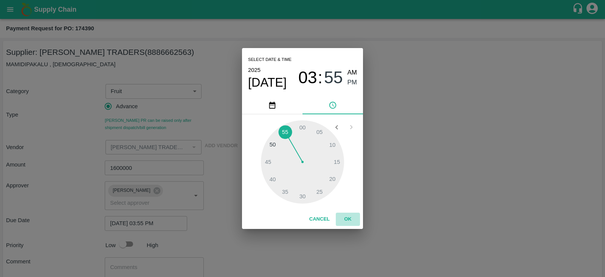
click at [348, 217] on button "OK" at bounding box center [348, 219] width 24 height 13
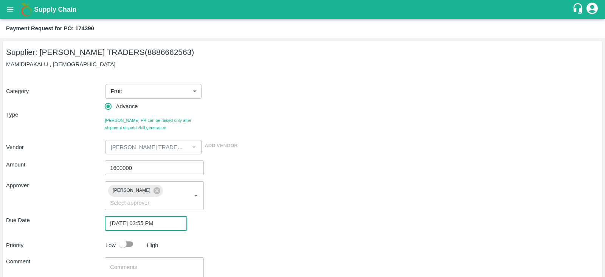
scroll to position [46, 0]
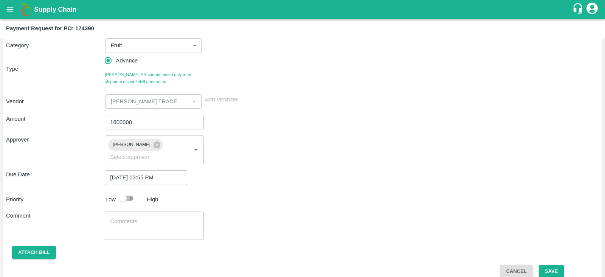
click at [126, 191] on input "checkbox" at bounding box center [122, 198] width 43 height 14
checkbox input "true"
click at [555, 265] on button "Save" at bounding box center [551, 271] width 25 height 13
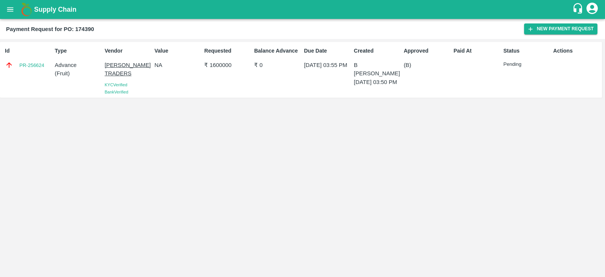
click at [329, 213] on div "Id PR-256624 Type Advance ( Fruit ) Vendor [PERSON_NAME] TRADERS KYC Verified B…" at bounding box center [302, 158] width 605 height 238
drag, startPoint x: 16, startPoint y: 69, endPoint x: 51, endPoint y: 74, distance: 35.2
click at [51, 74] on div "Id PR-256624" at bounding box center [27, 70] width 50 height 52
copy link "PR-256624"
